Goal: Information Seeking & Learning: Learn about a topic

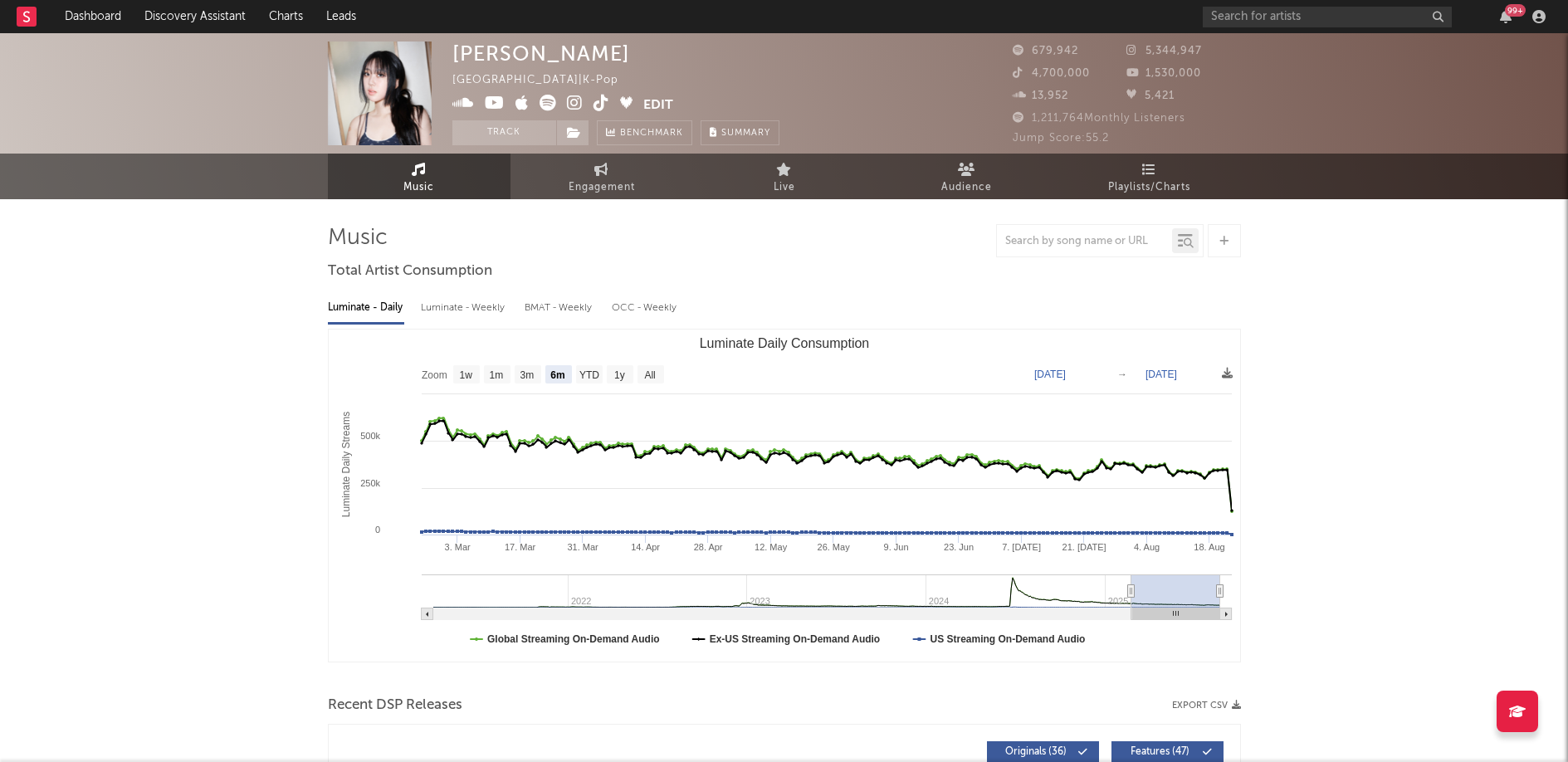
select select "6m"
click at [1356, 21] on input "text" at bounding box center [1327, 17] width 249 height 21
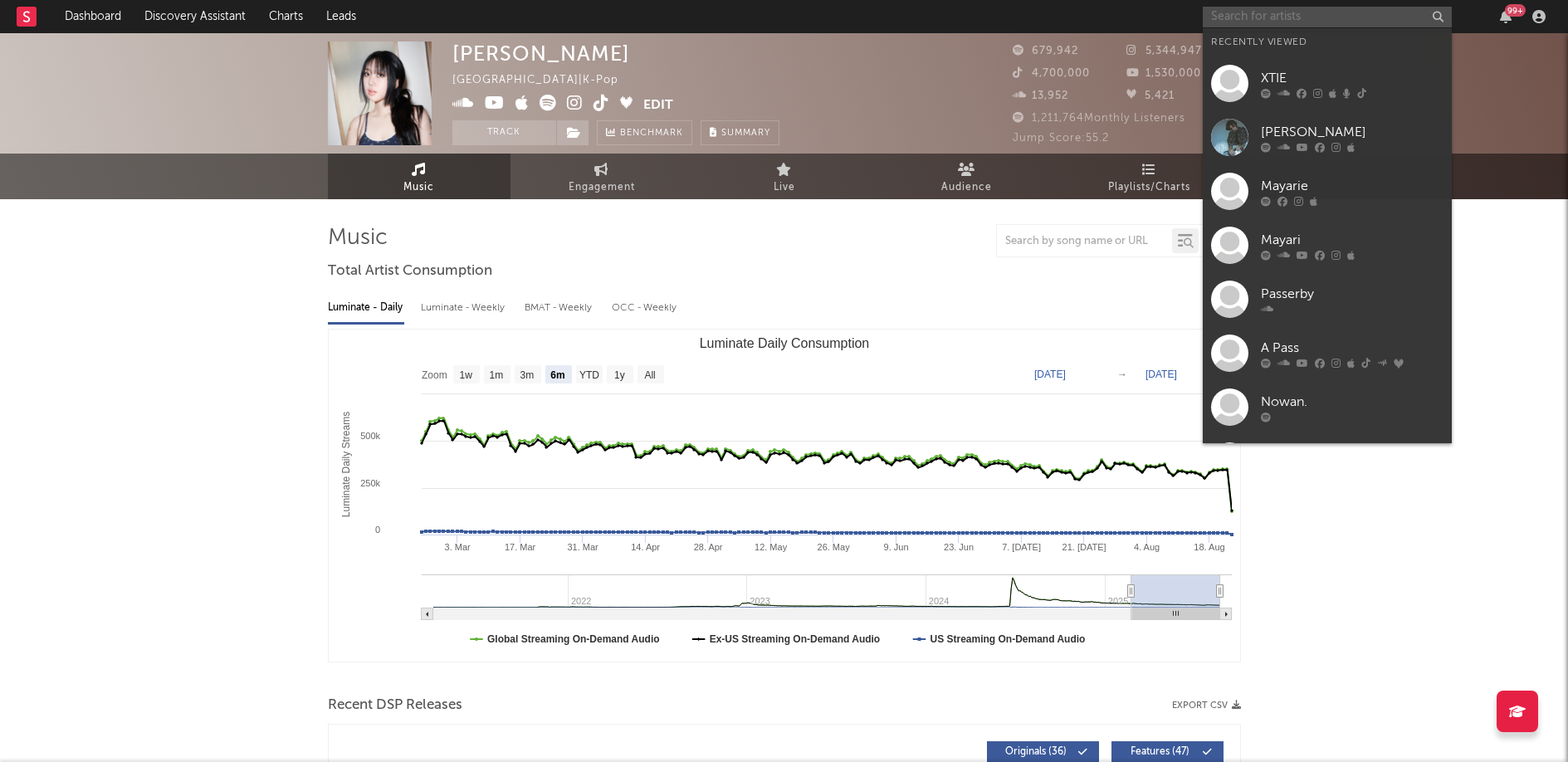
paste input "YUQI"
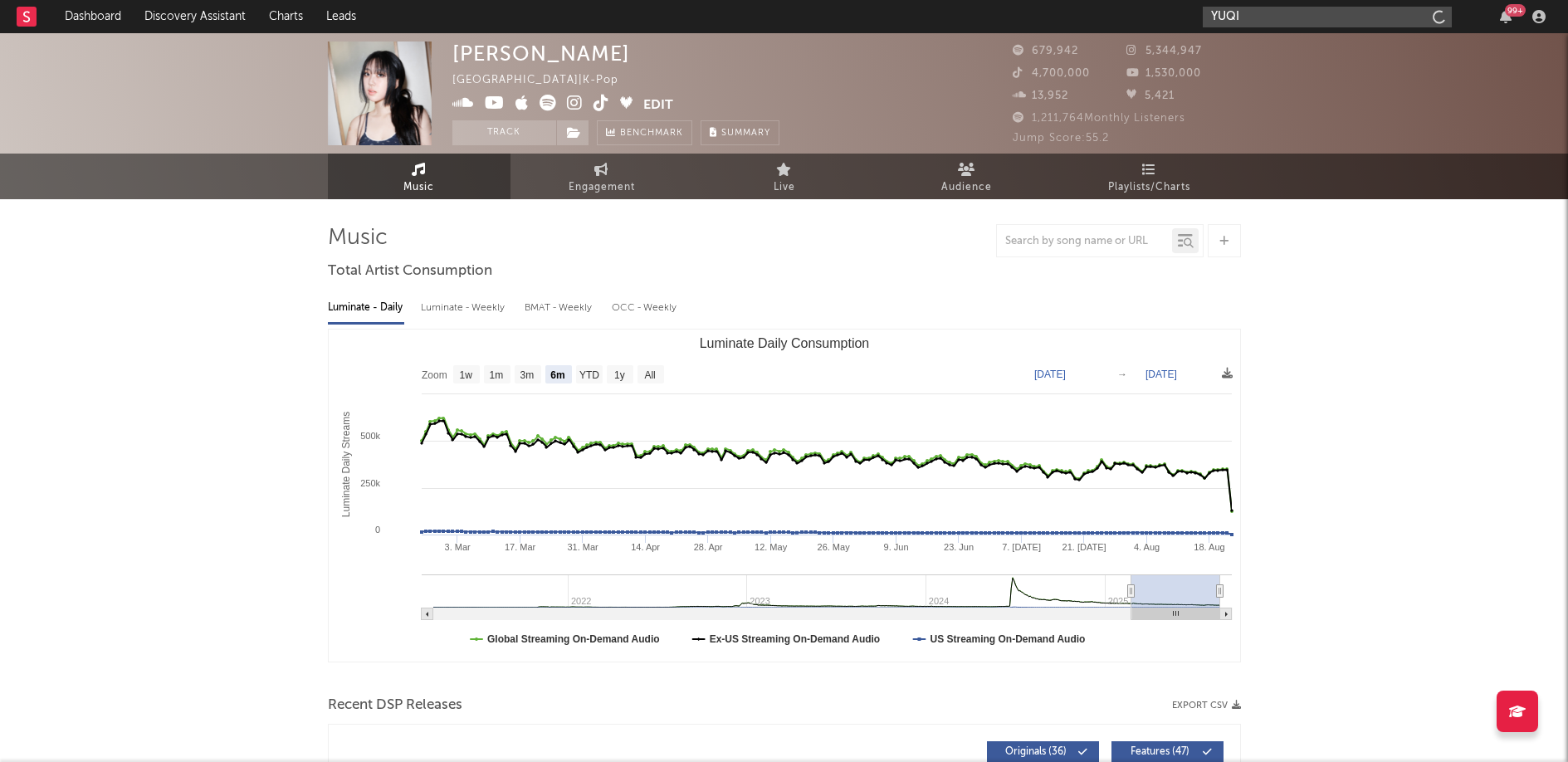
type input "YUQI"
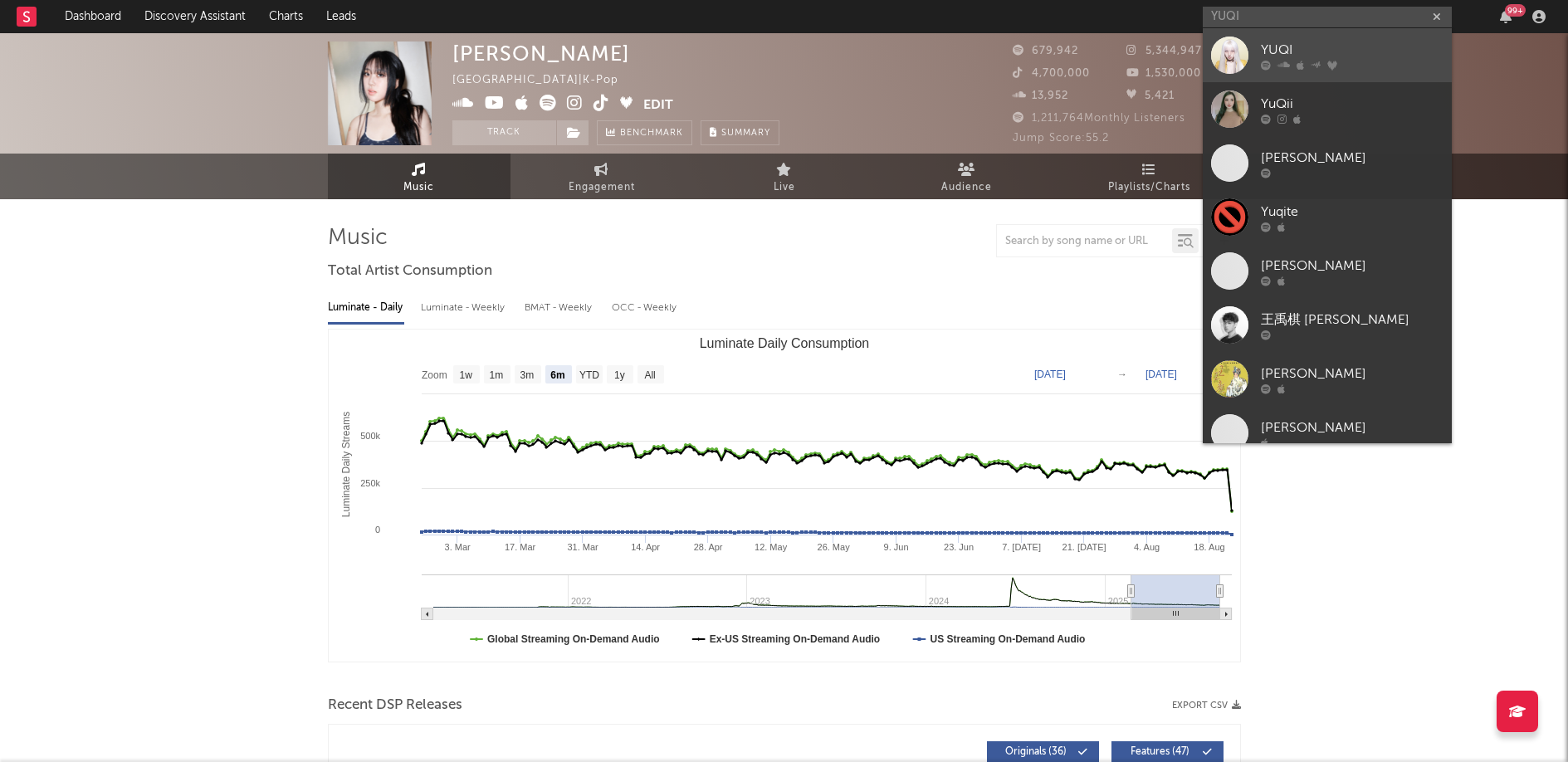
click at [1333, 64] on icon at bounding box center [1332, 64] width 10 height 10
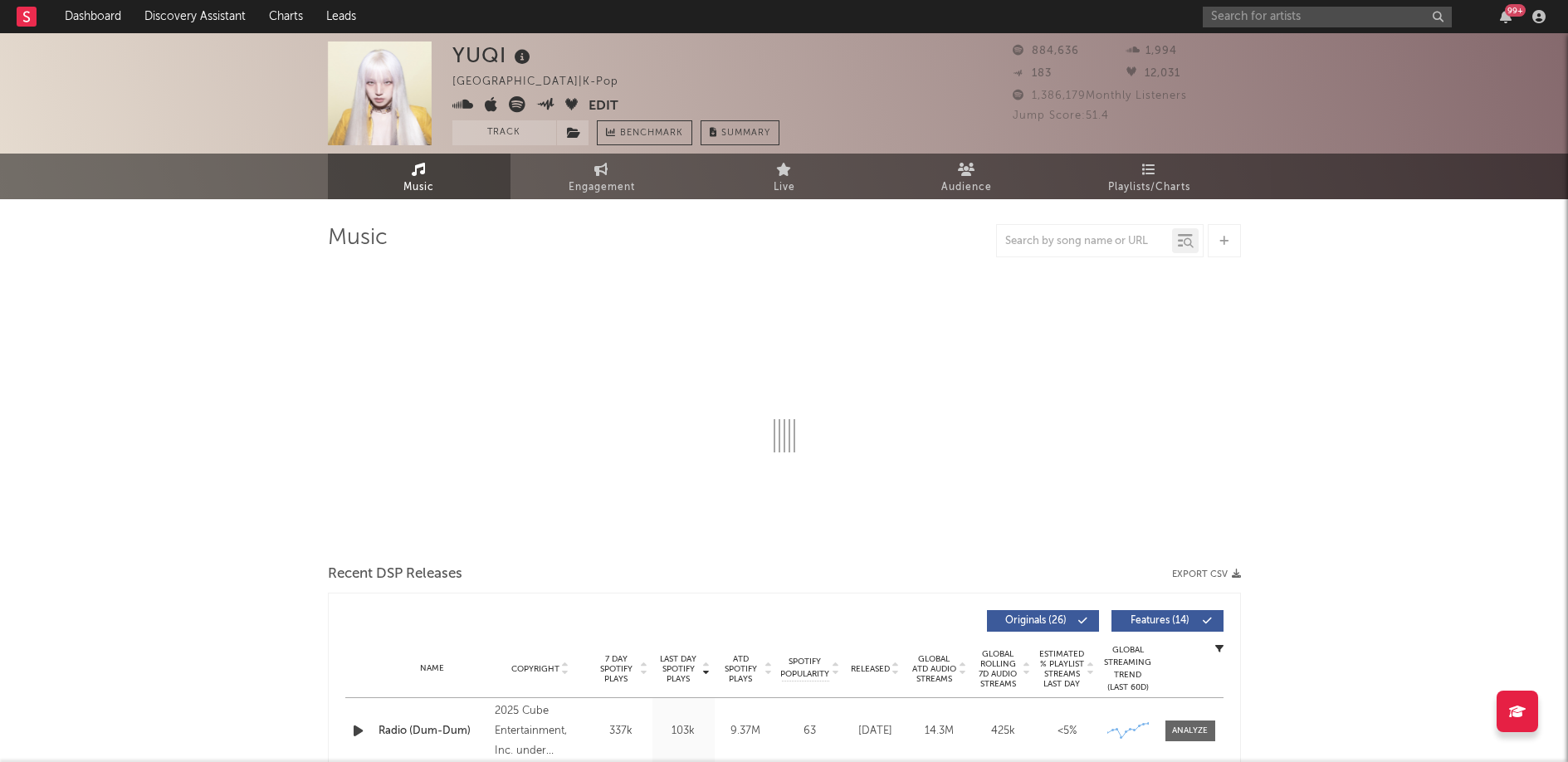
select select "6m"
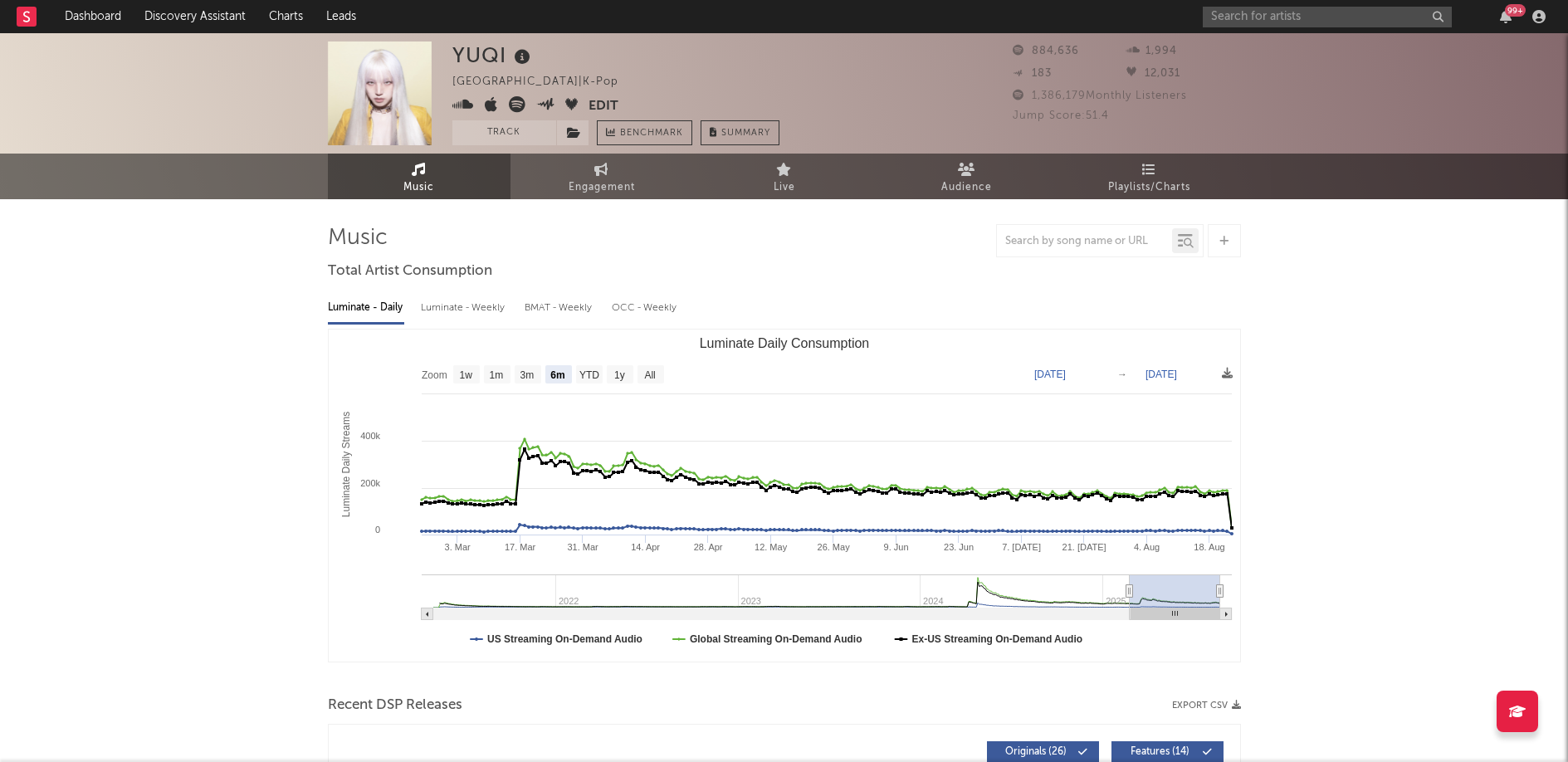
click at [1272, 34] on div "YUQI [GEOGRAPHIC_DATA] | K-Pop Edit Track Benchmark Summary 884,636 1,994 183 1…" at bounding box center [784, 93] width 1568 height 121
click at [1275, 25] on input "text" at bounding box center [1327, 17] width 249 height 21
click at [1290, 17] on input "chanmina" at bounding box center [1327, 17] width 249 height 21
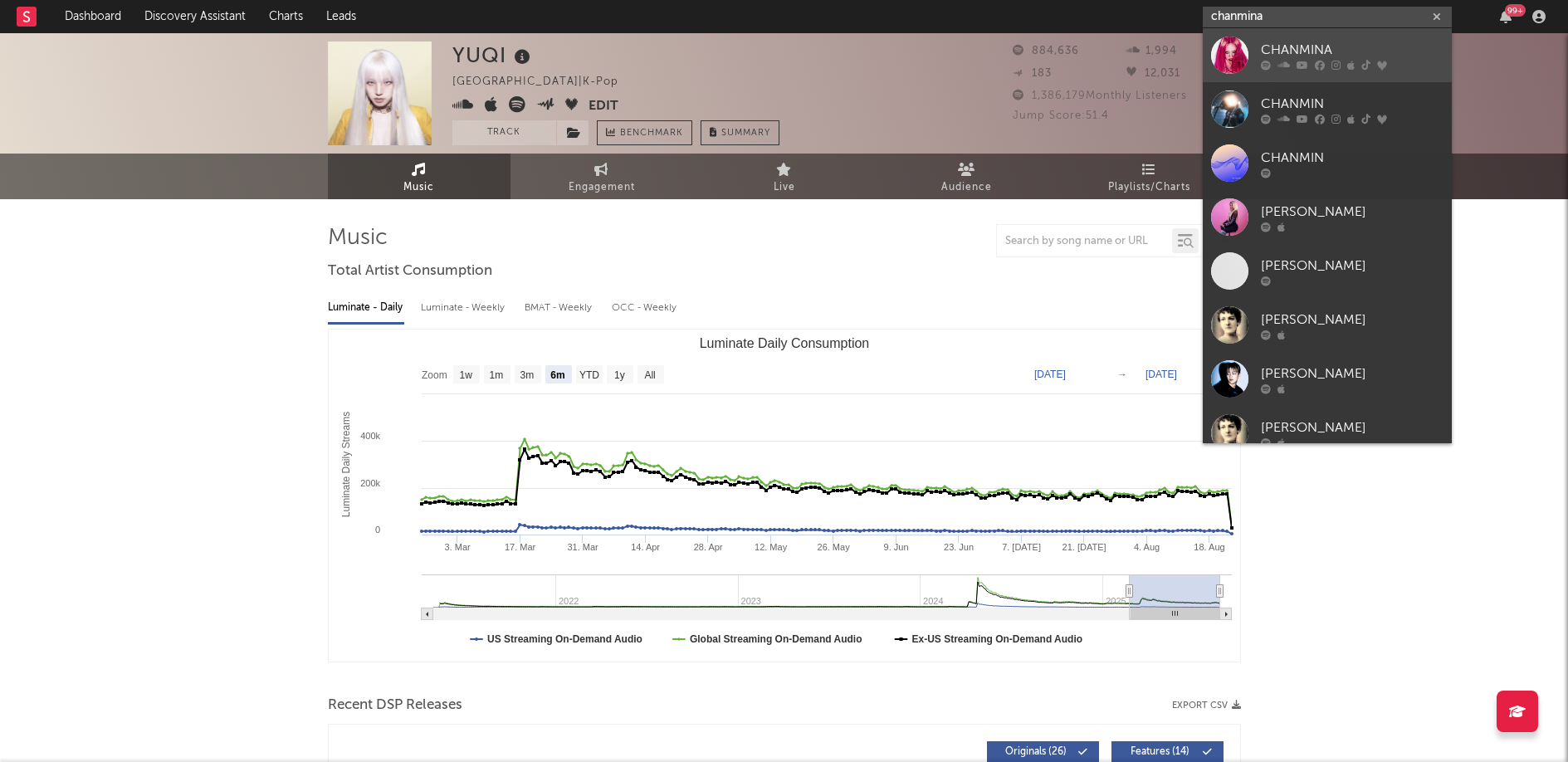
type input "chanmina"
click at [1288, 44] on div "CHANMINA" at bounding box center [1352, 50] width 183 height 20
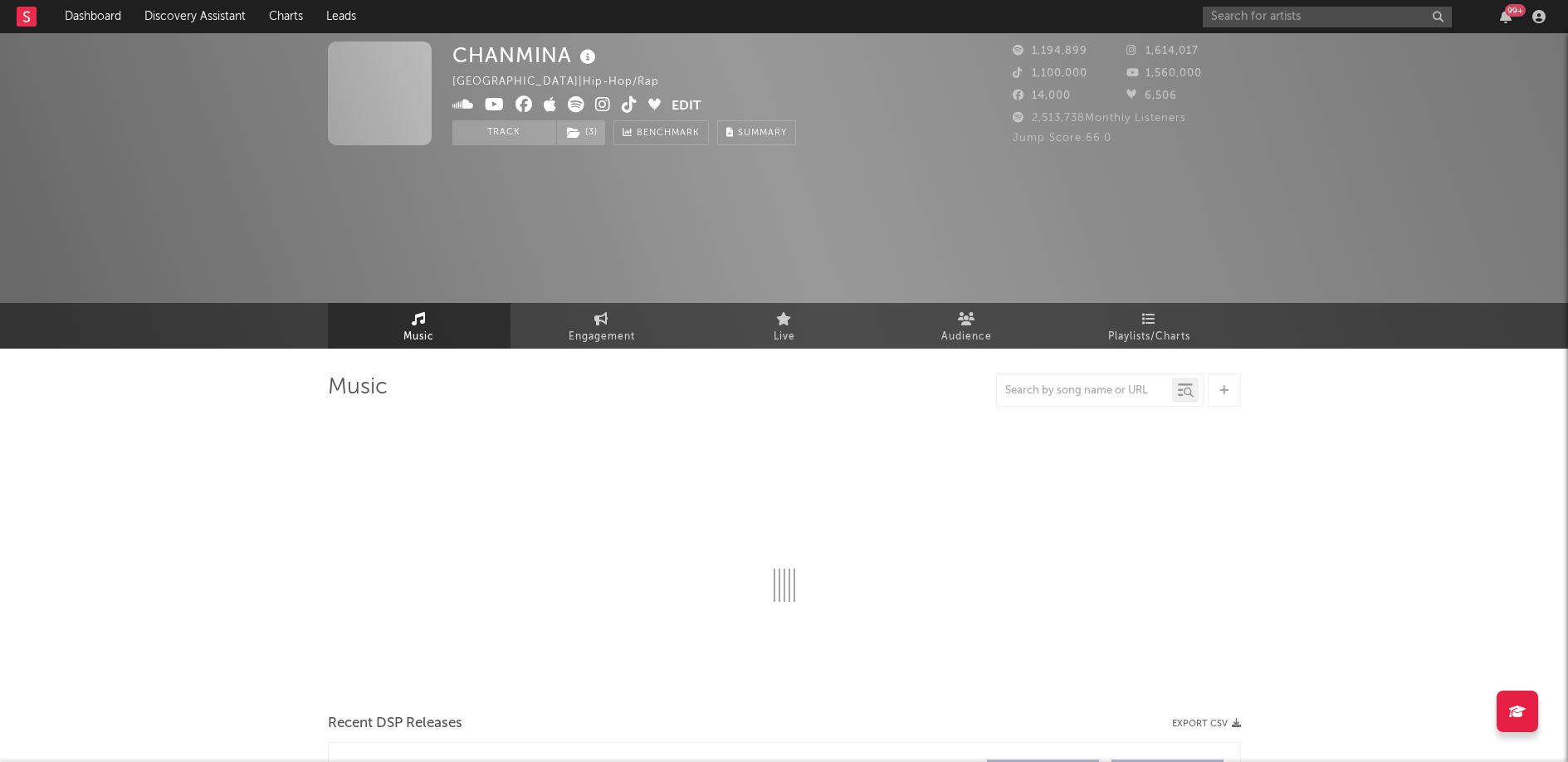
select select "6m"
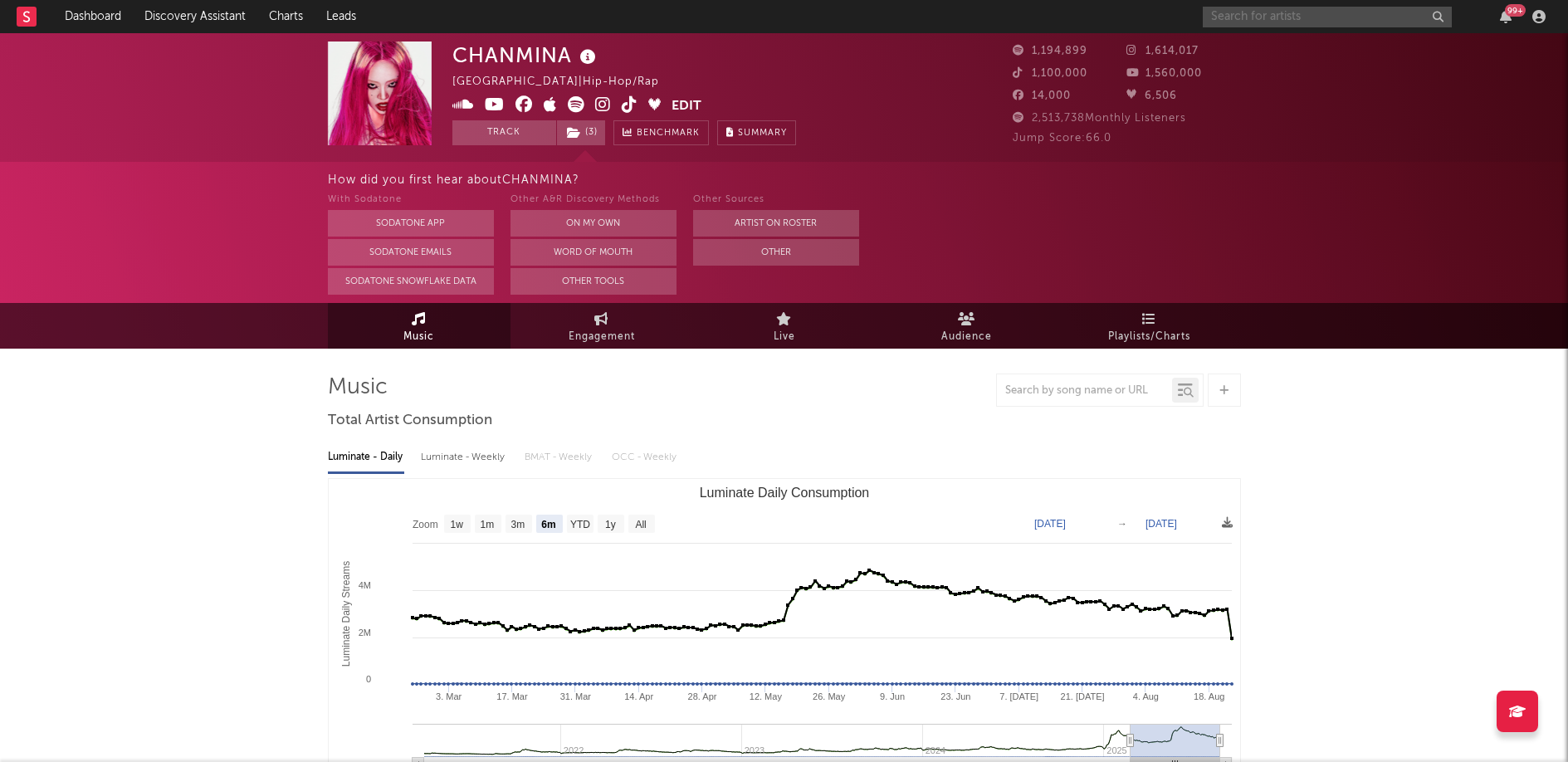
click at [1337, 20] on input "text" at bounding box center [1327, 17] width 249 height 21
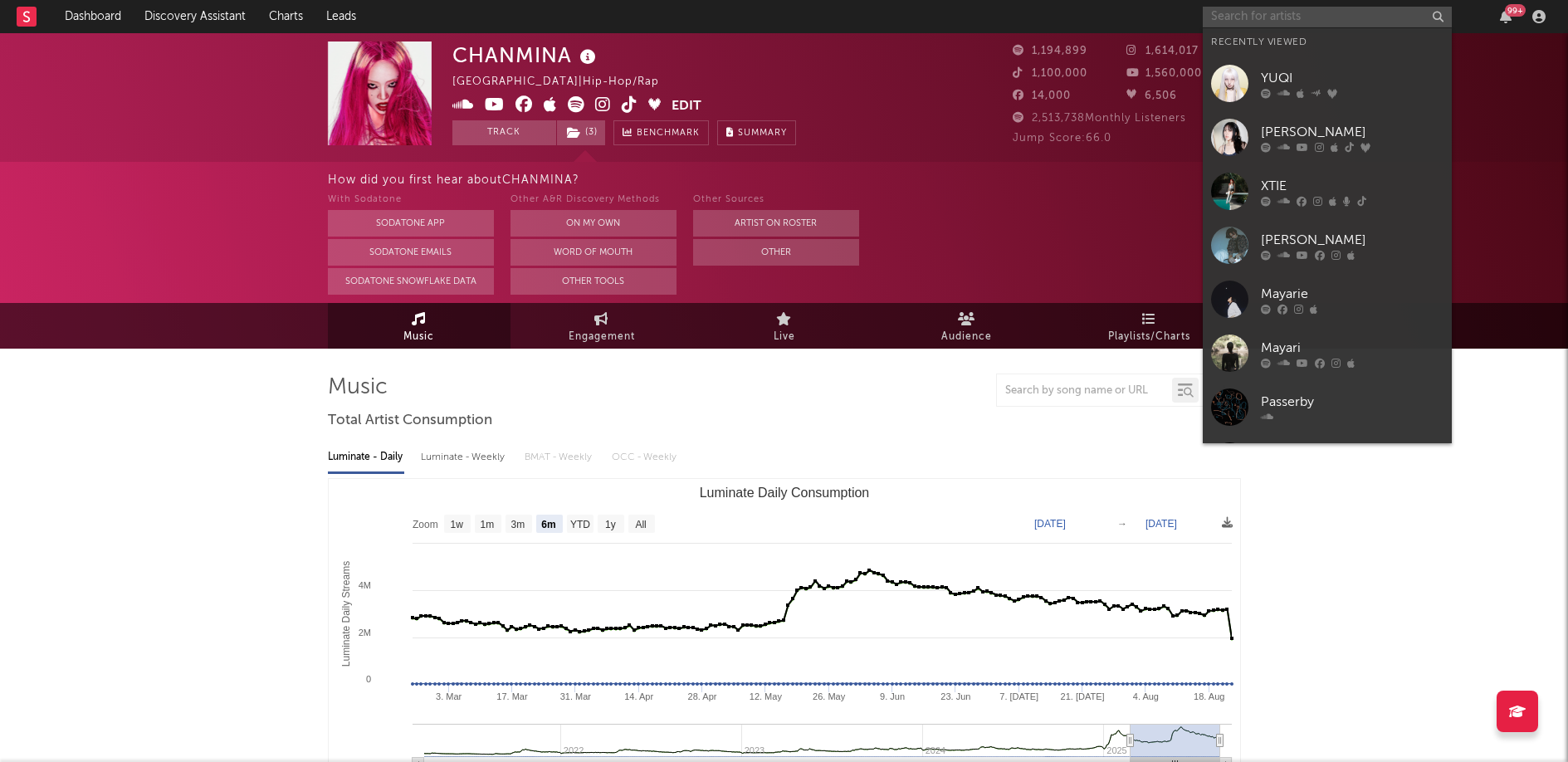
paste input "Fuji Kaze"
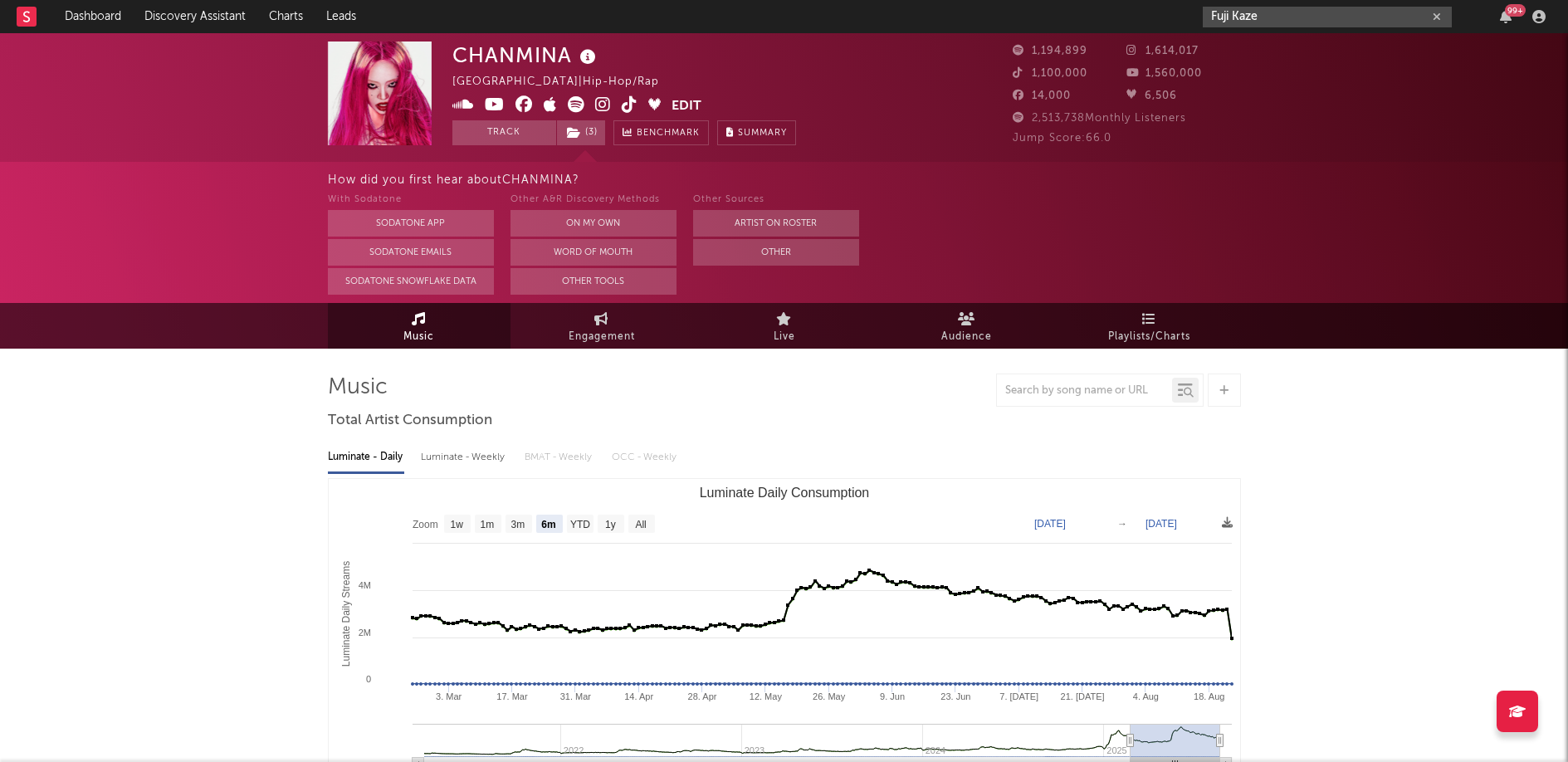
click at [1345, 8] on input "Fuji Kaze" at bounding box center [1327, 17] width 249 height 21
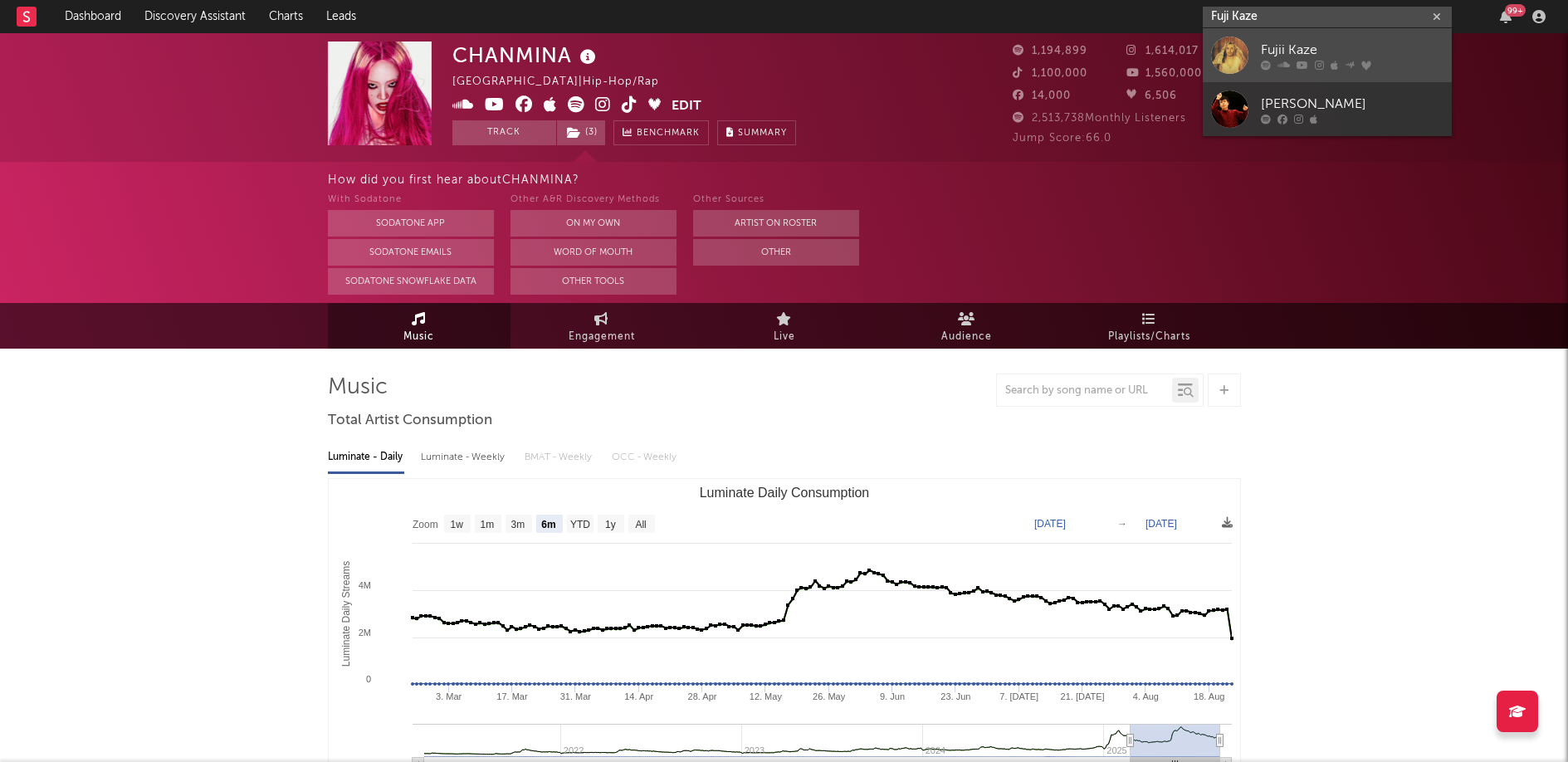
type input "Fuji Kaze"
click at [1290, 56] on div "Fujii Kaze" at bounding box center [1352, 50] width 183 height 20
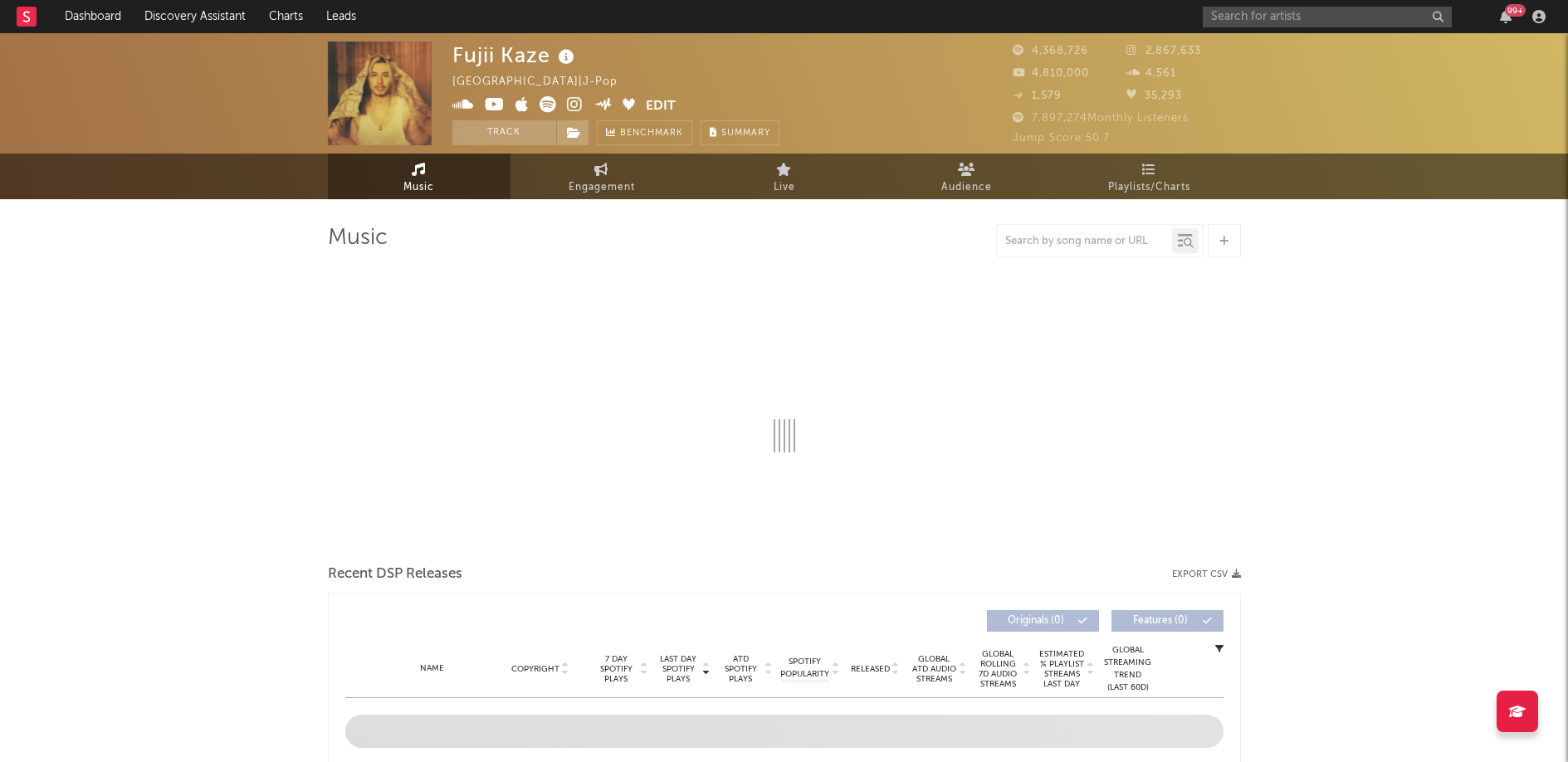
select select "6m"
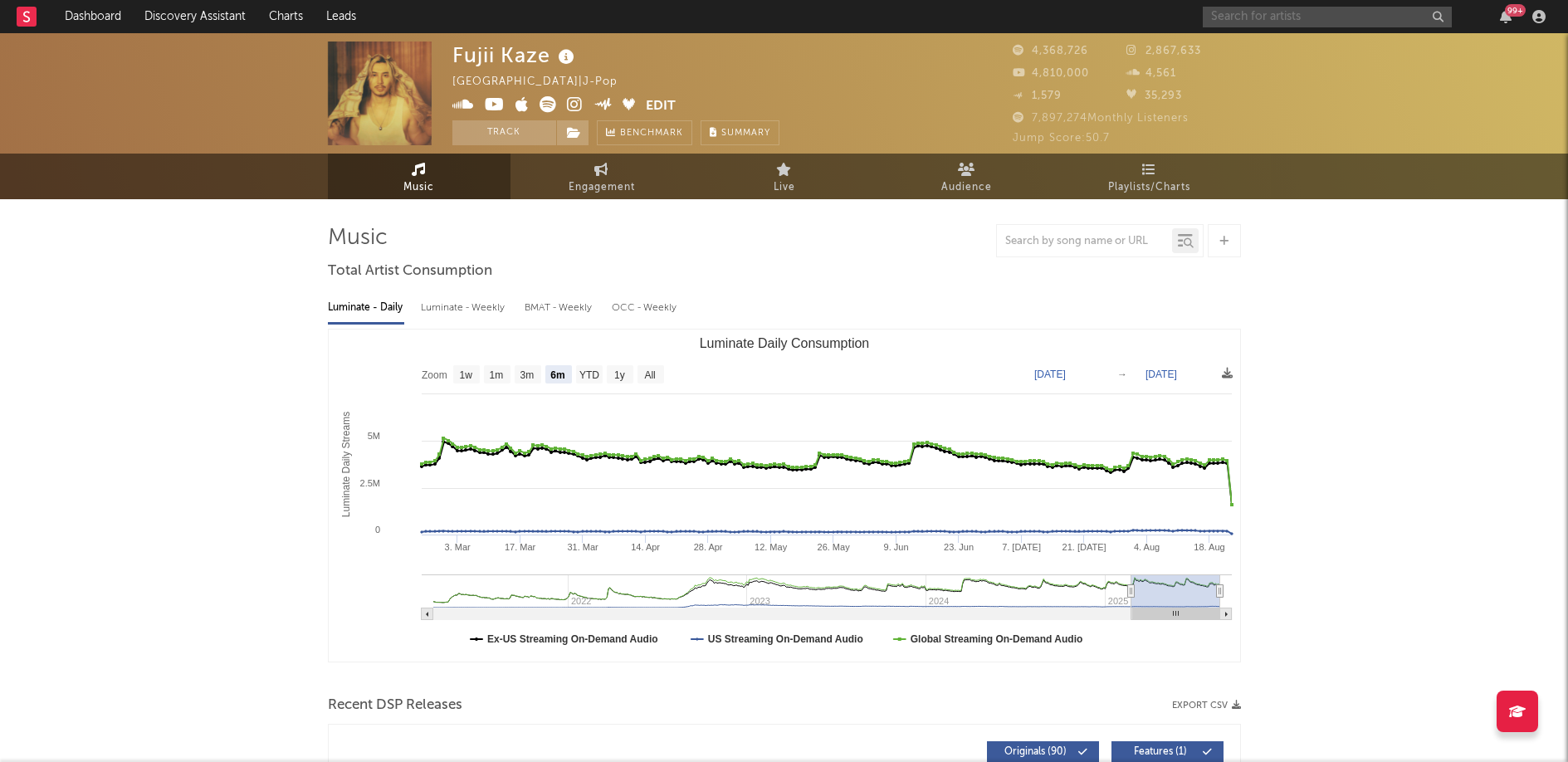
click at [1298, 16] on input "text" at bounding box center [1327, 17] width 249 height 21
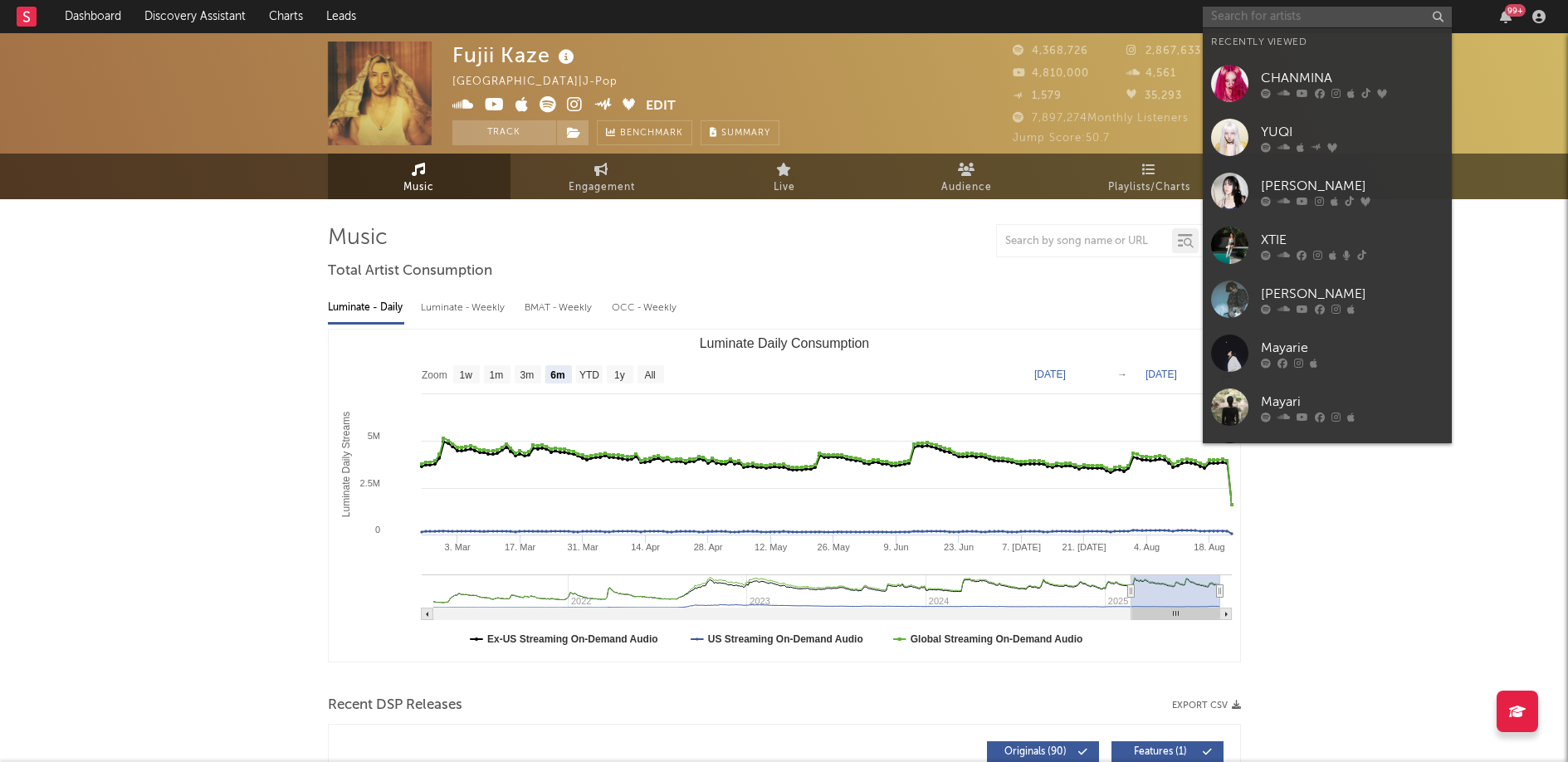
paste input "BE:FIRST"
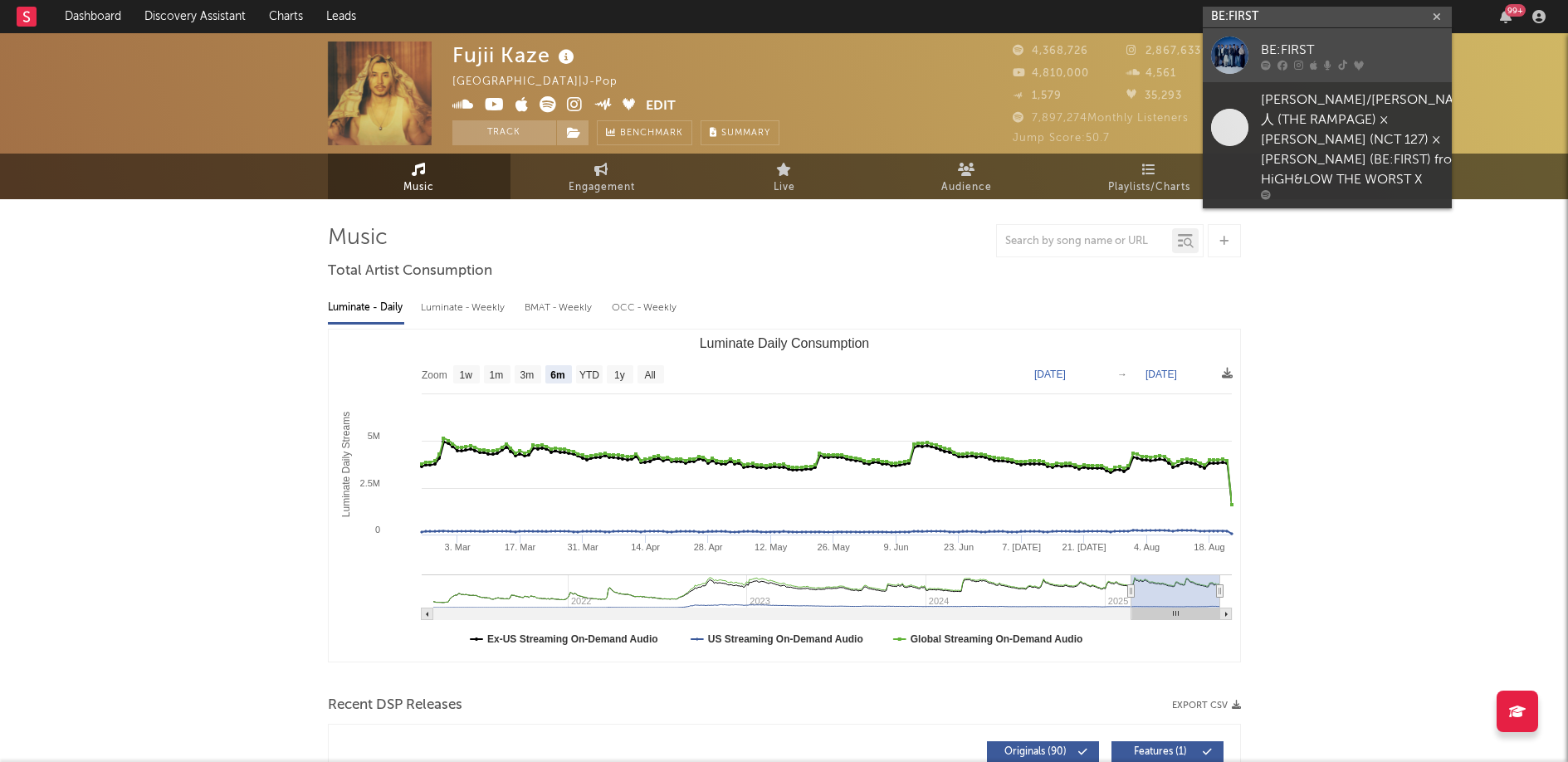
type input "BE:FIRST"
click at [1372, 56] on div "BE:FIRST" at bounding box center [1352, 50] width 183 height 20
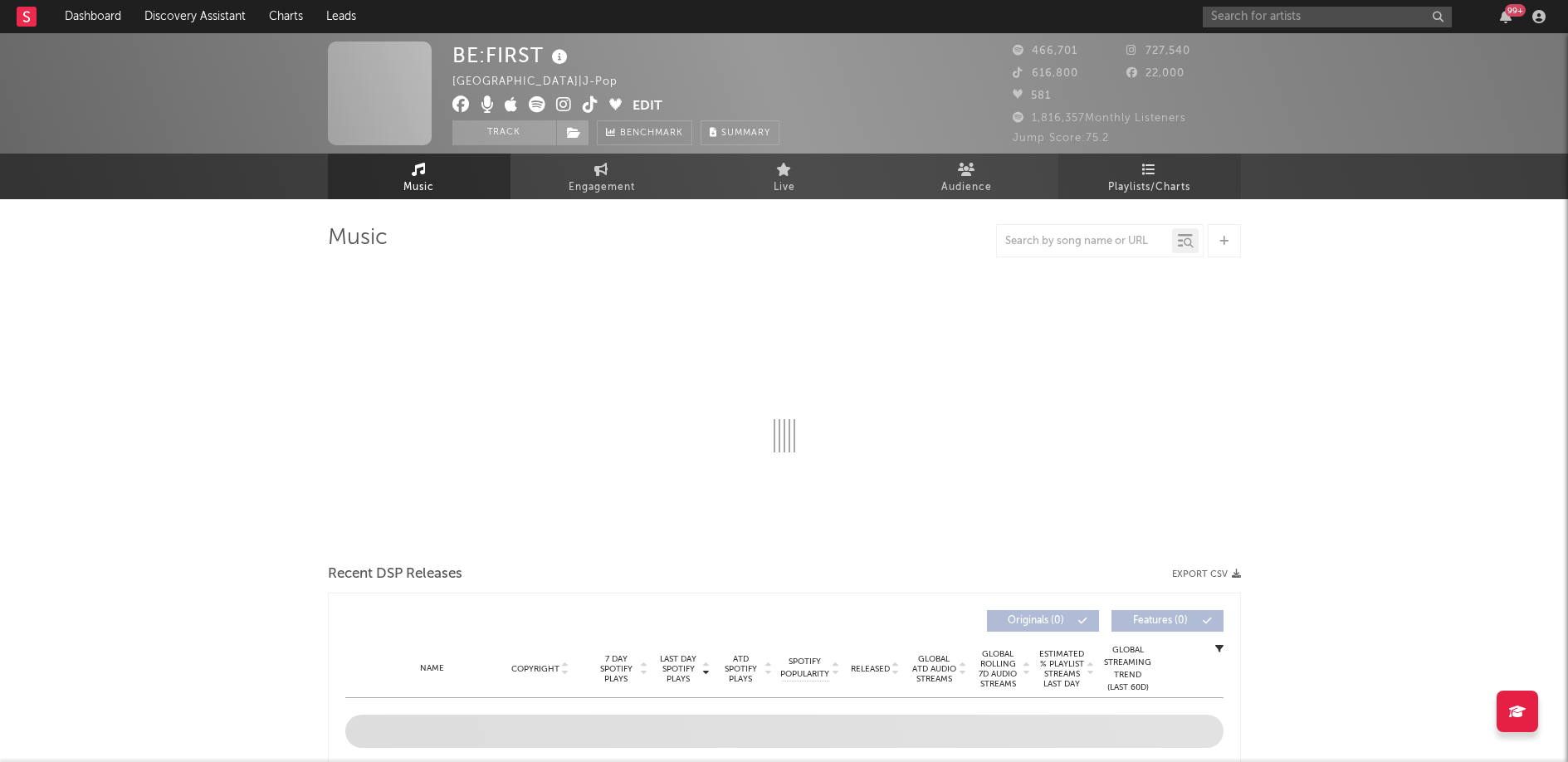
select select "6m"
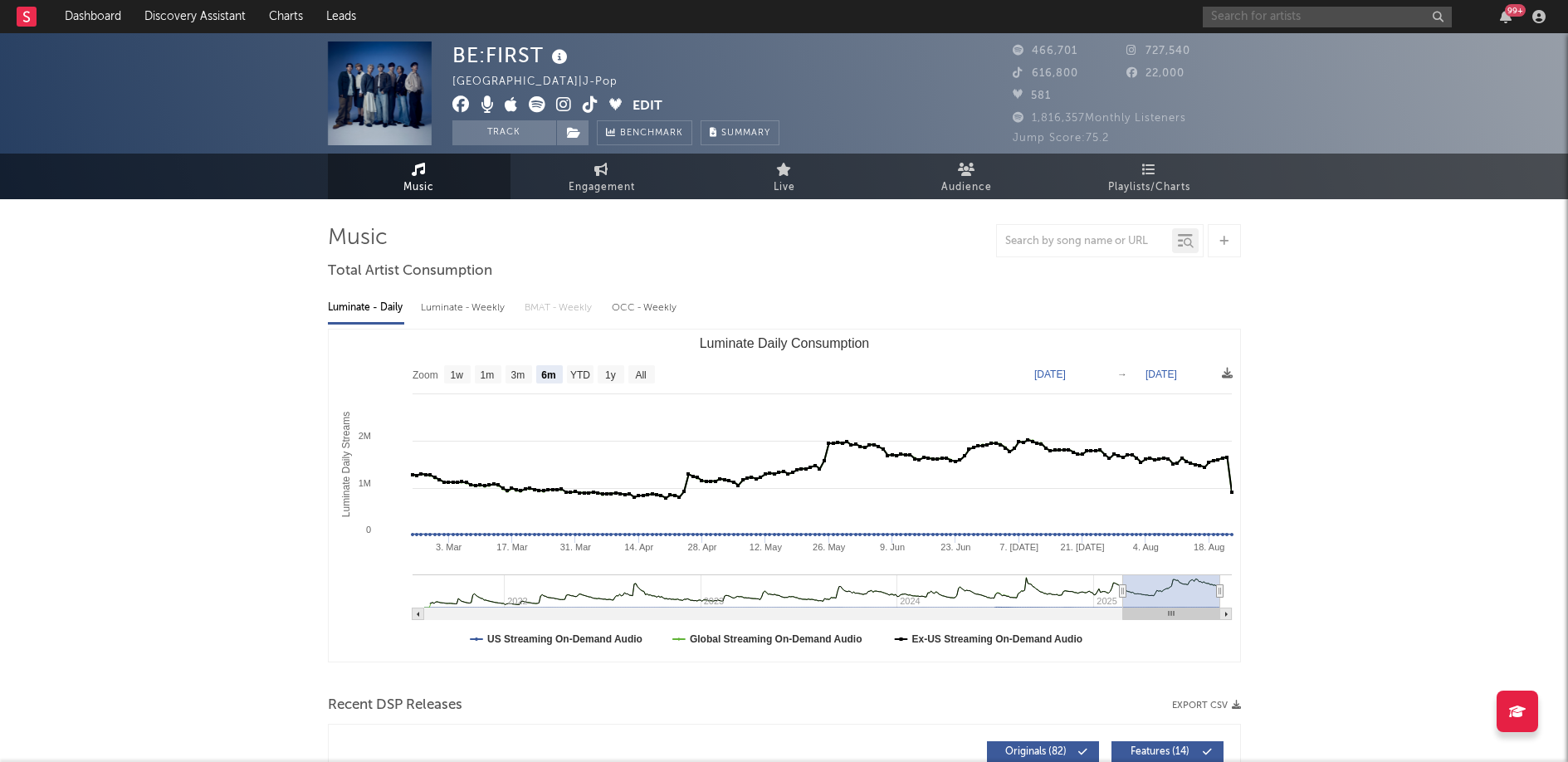
click at [1230, 20] on input "text" at bounding box center [1327, 17] width 249 height 21
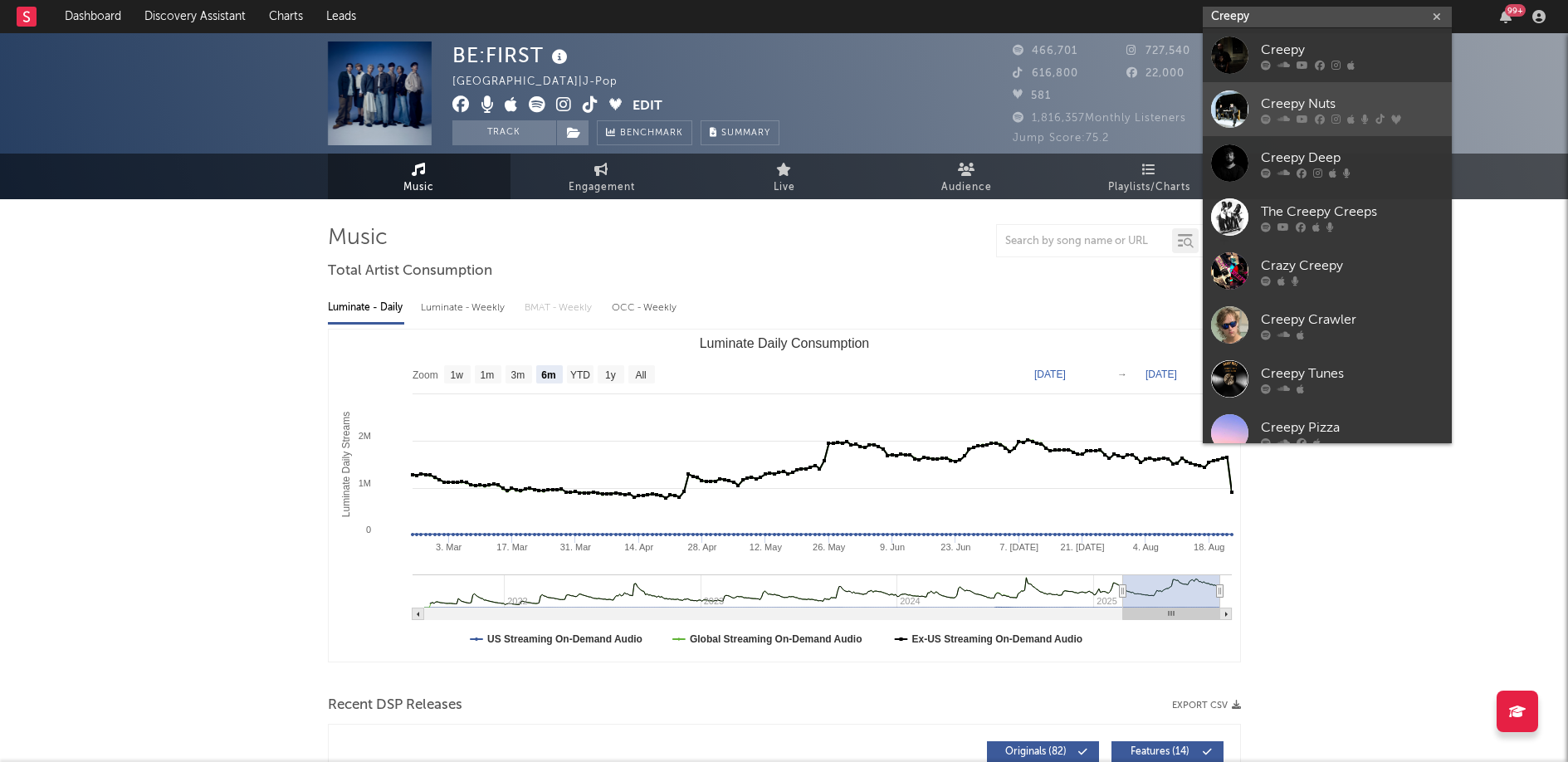
type input "Creepy"
click at [1235, 102] on div at bounding box center [1230, 109] width 37 height 37
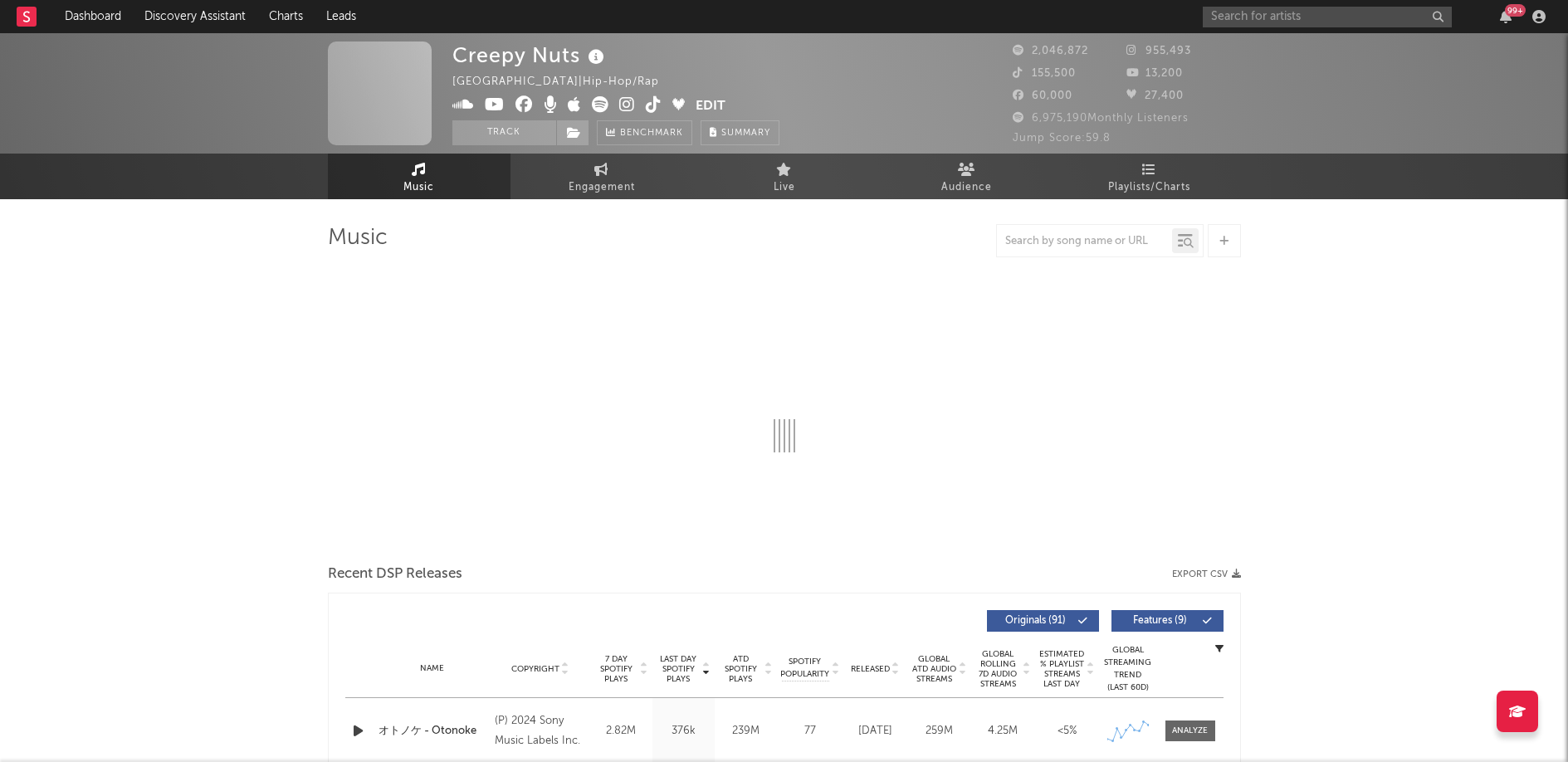
select select "6m"
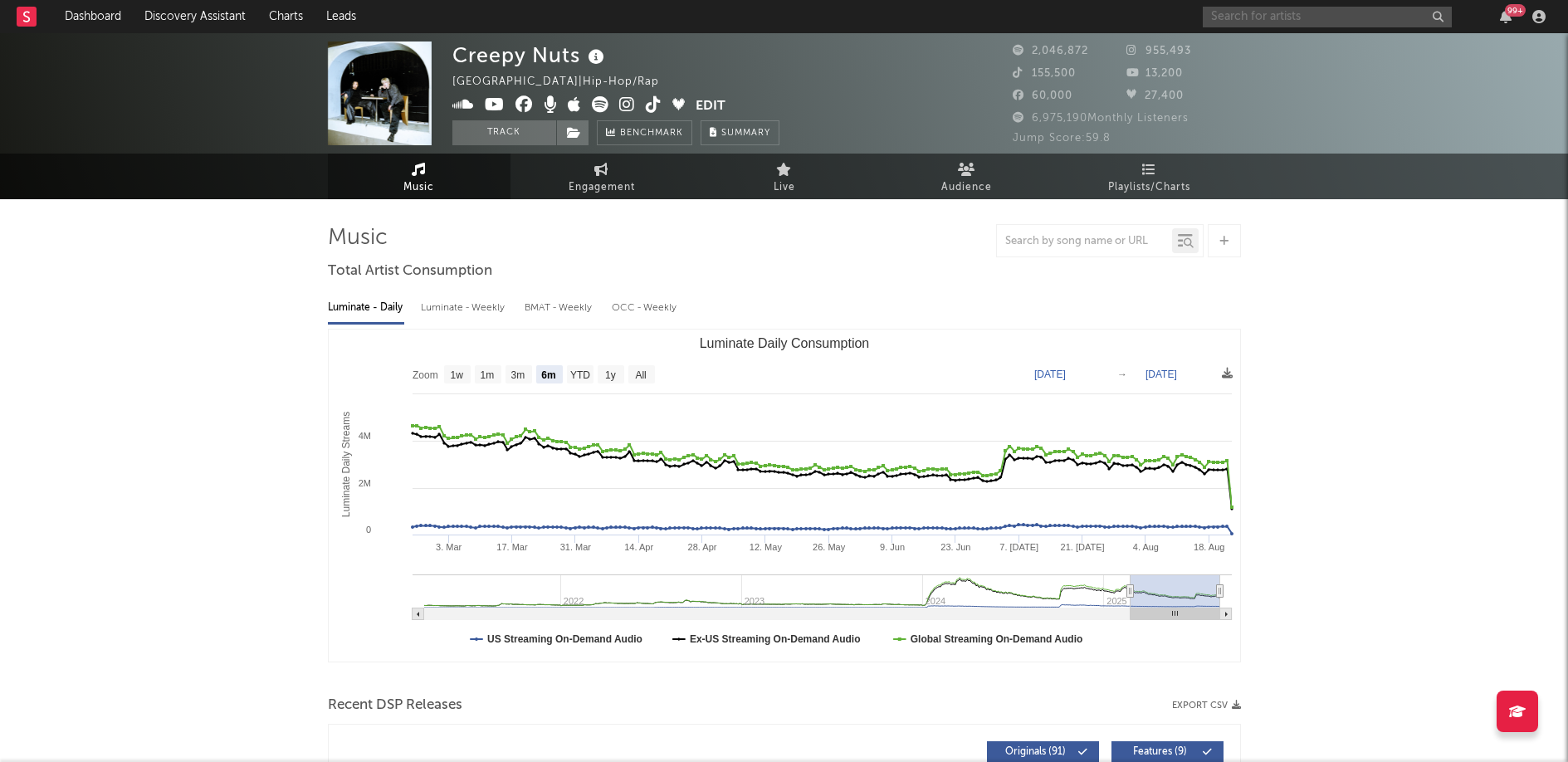
click at [1292, 22] on input "text" at bounding box center [1327, 17] width 249 height 21
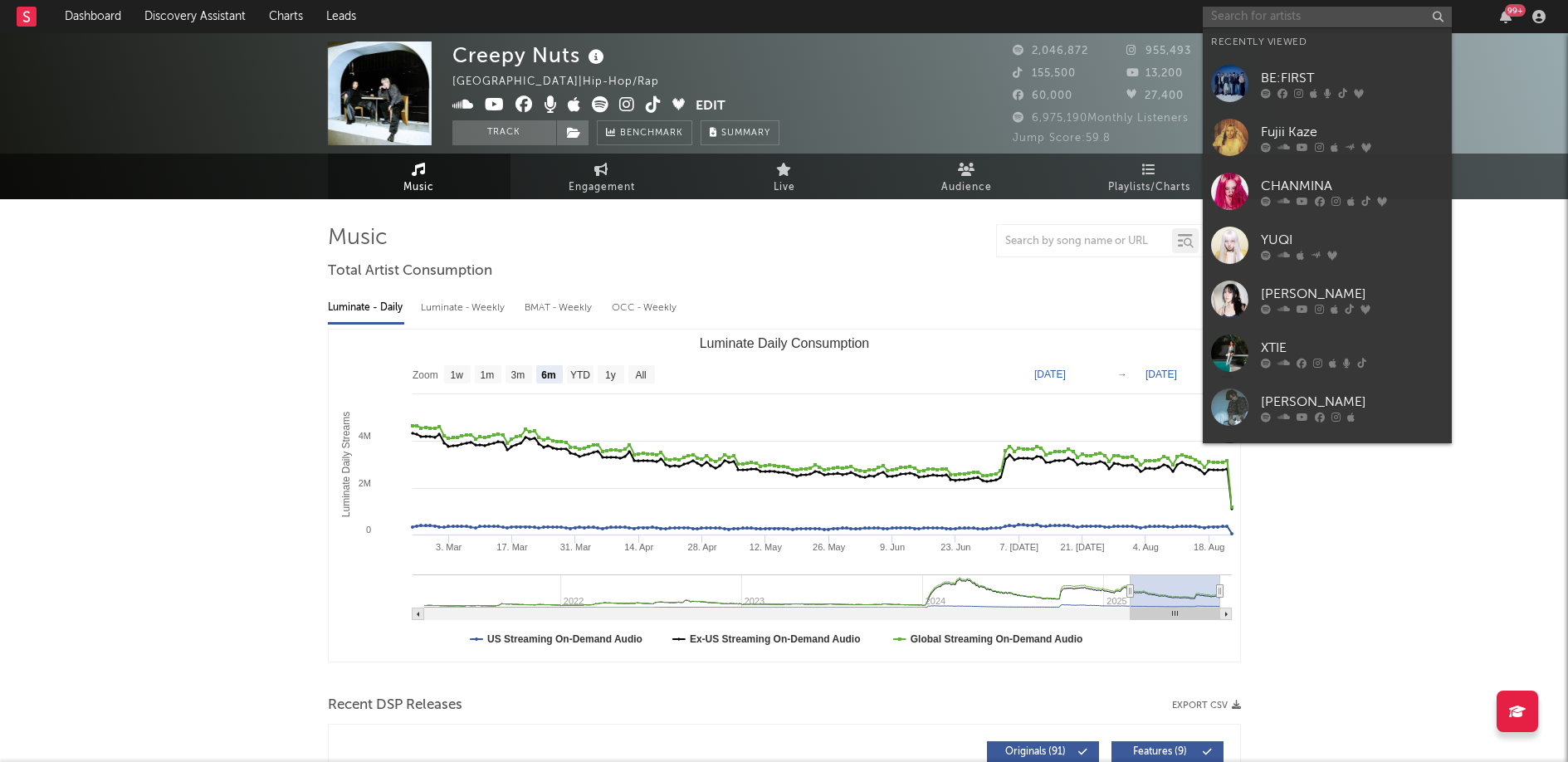
paste input "Psychic Fever"
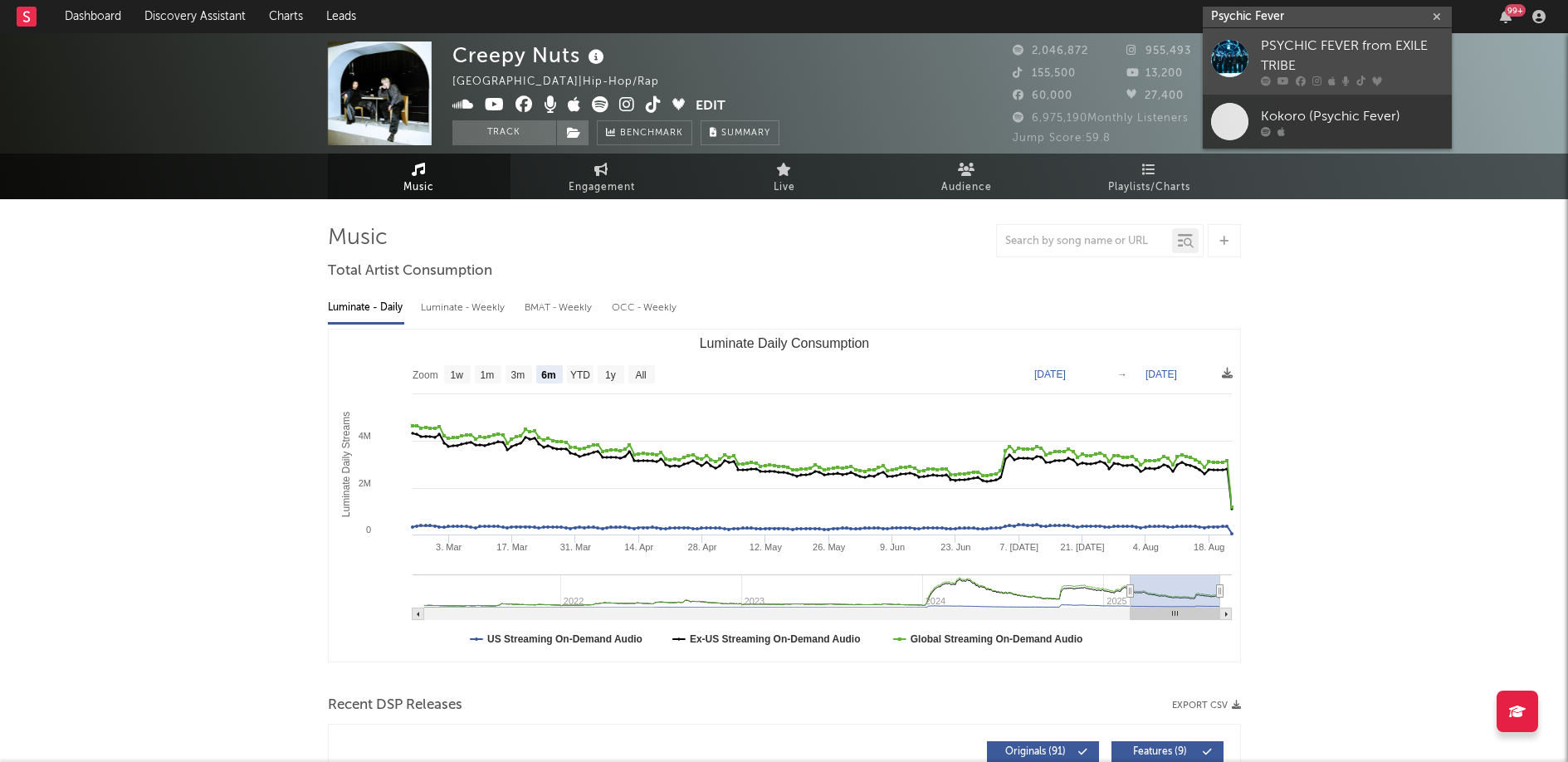
type input "Psychic Fever"
click at [1285, 77] on icon at bounding box center [1283, 81] width 11 height 10
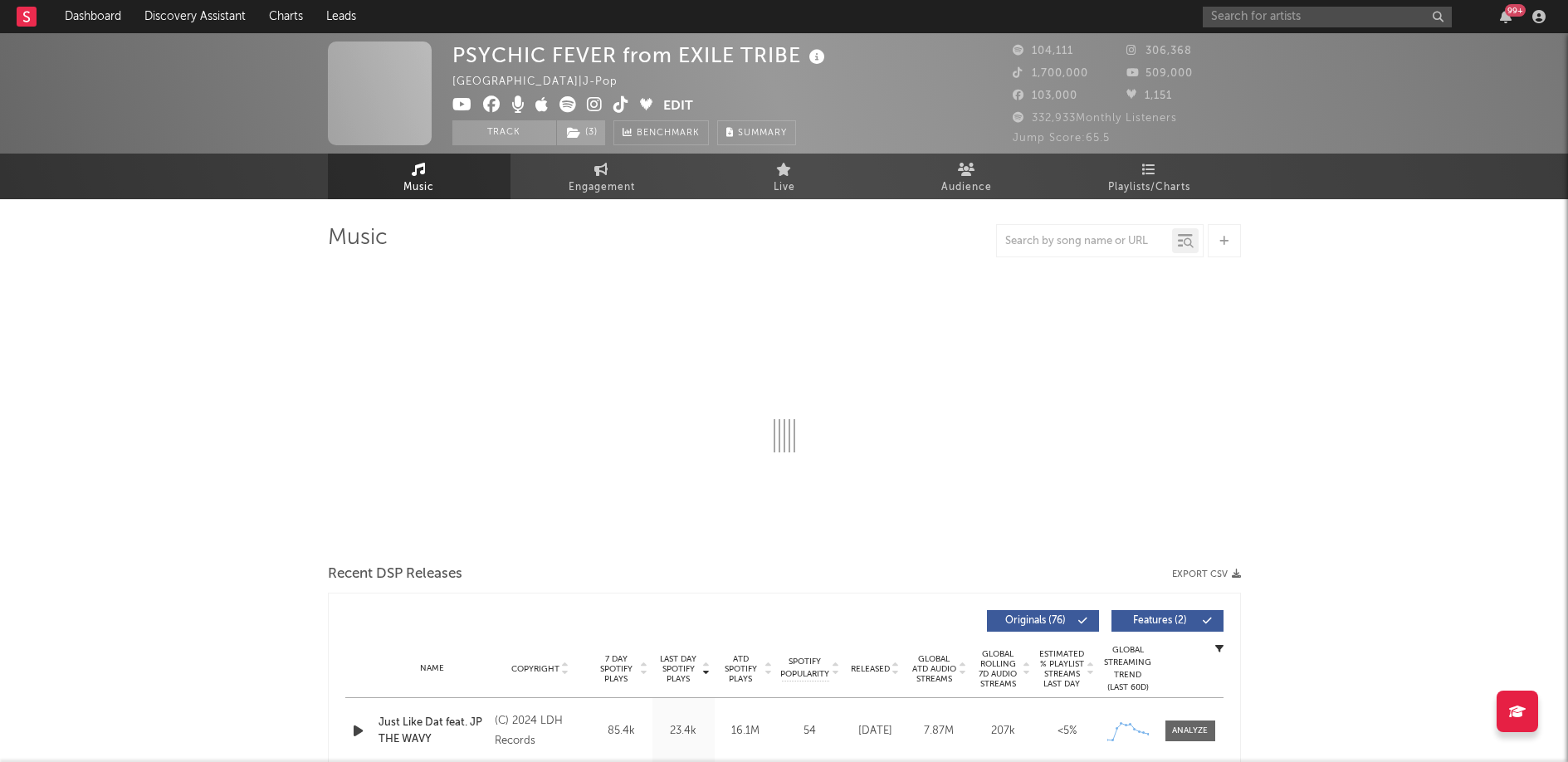
select select "6m"
